Goal: Information Seeking & Learning: Learn about a topic

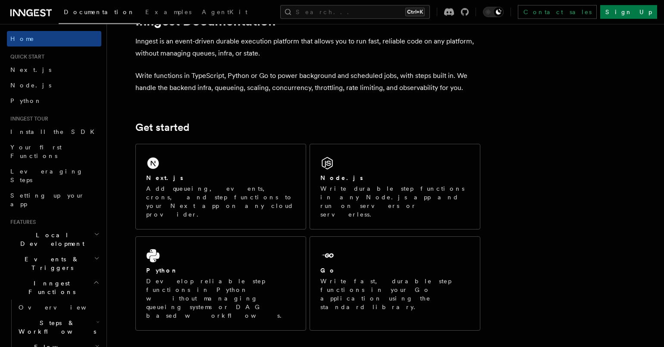
scroll to position [50, 0]
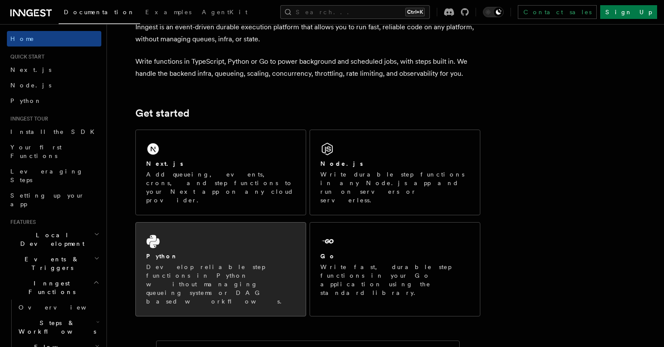
click at [233, 266] on div "Python Develop reliable step functions in Python without managing queueing syst…" at bounding box center [221, 269] width 170 height 93
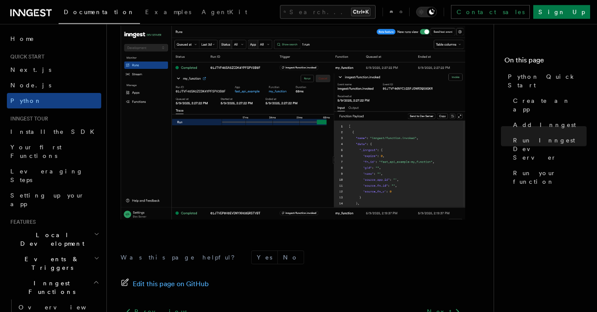
scroll to position [1865, 0]
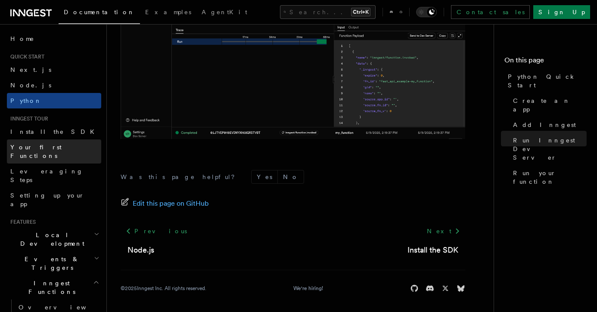
click at [28, 144] on span "Your first Functions" at bounding box center [35, 152] width 51 height 16
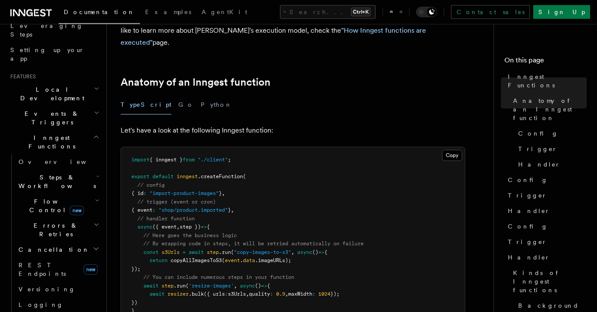
scroll to position [101, 0]
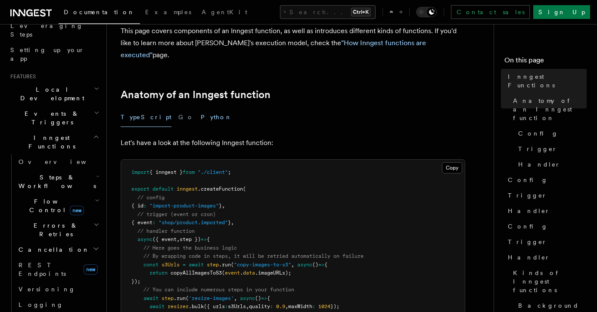
click at [201, 108] on button "Python" at bounding box center [216, 117] width 31 height 19
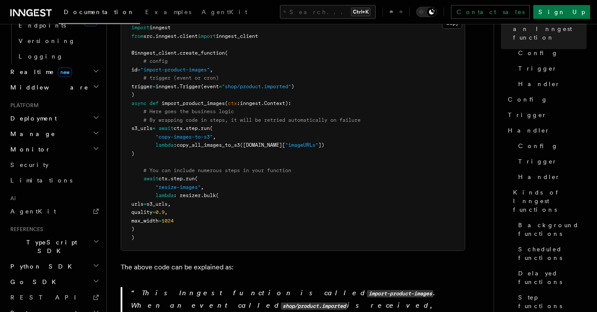
scroll to position [240, 0]
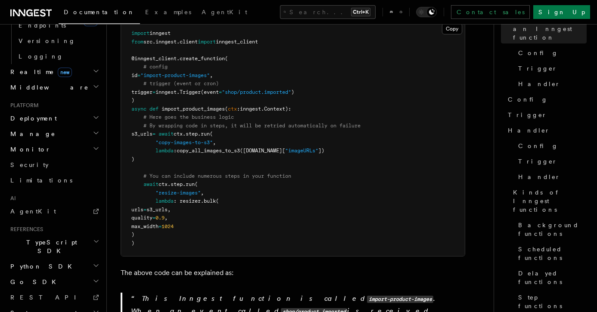
drag, startPoint x: 149, startPoint y: 65, endPoint x: 258, endPoint y: 66, distance: 109.0
click at [258, 66] on pre "import inngest from src . inngest . client import inngest_client @inngest_clien…" at bounding box center [293, 139] width 344 height 236
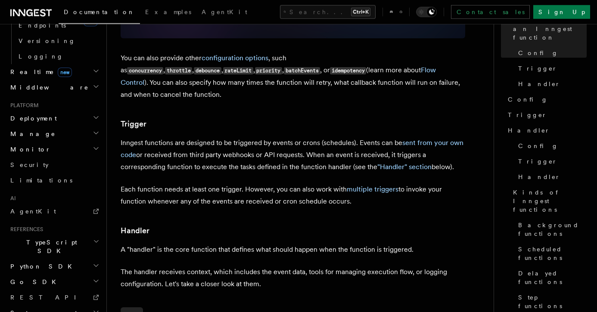
scroll to position [857, 0]
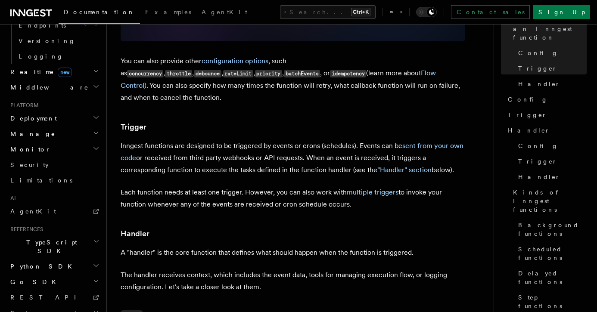
click at [323, 187] on p "Each function needs at least one trigger. However, you can also work with multi…" at bounding box center [293, 199] width 345 height 24
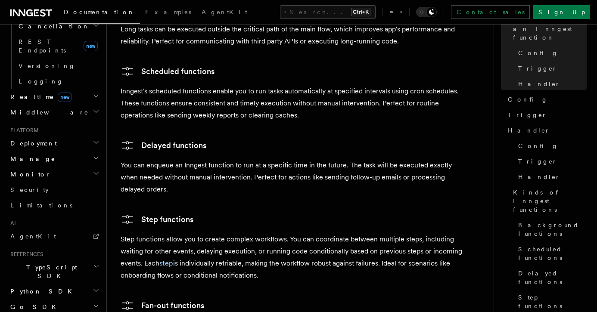
scroll to position [394, 0]
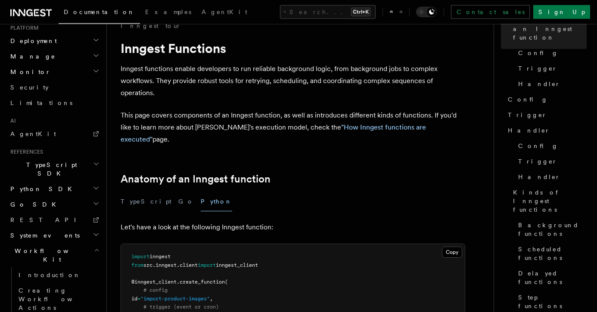
scroll to position [0, 0]
